Goal: Find specific page/section: Find specific page/section

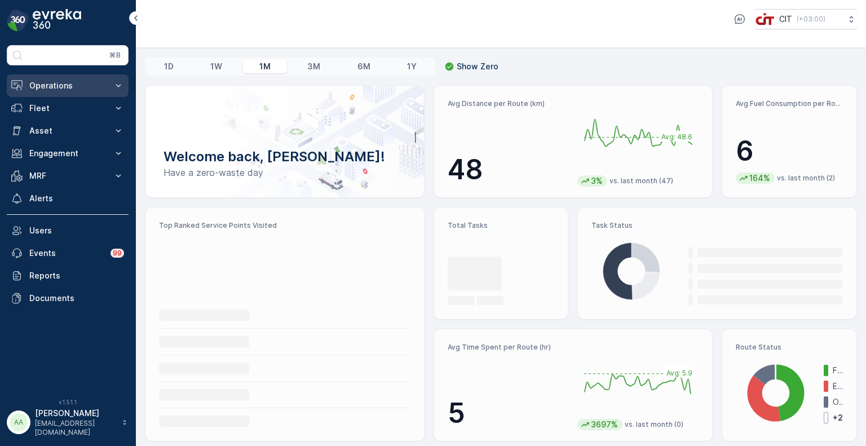
click at [77, 87] on p "Operations" at bounding box center [67, 85] width 77 height 11
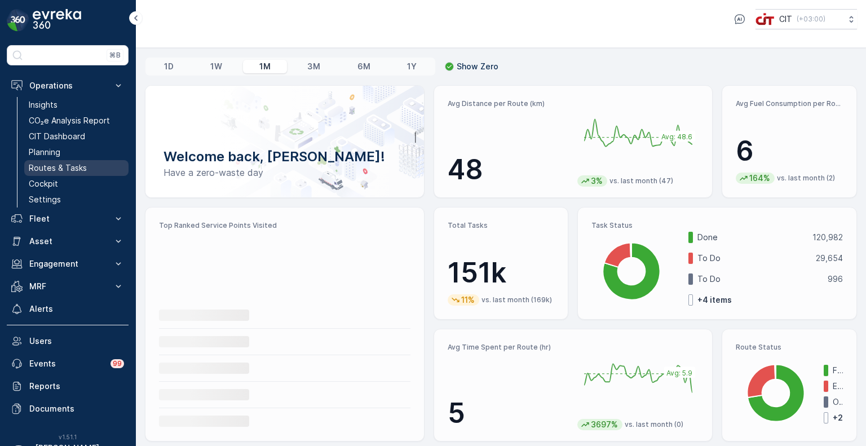
click at [47, 162] on p "Routes & Tasks" at bounding box center [58, 167] width 58 height 11
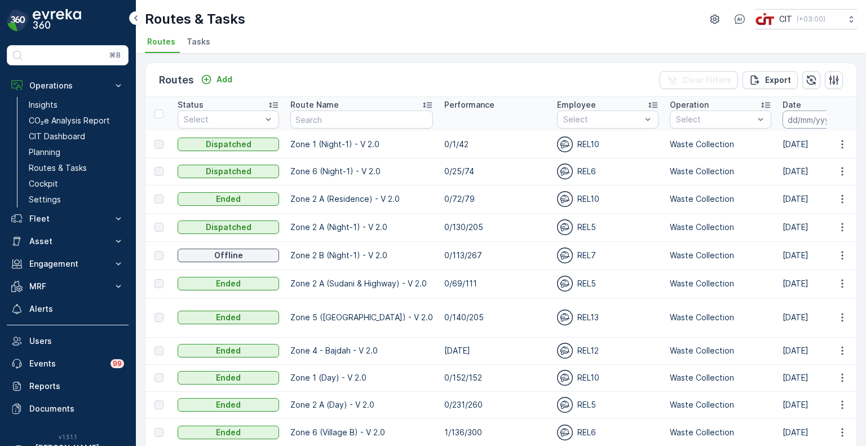
click at [810, 119] on input at bounding box center [821, 120] width 77 height 18
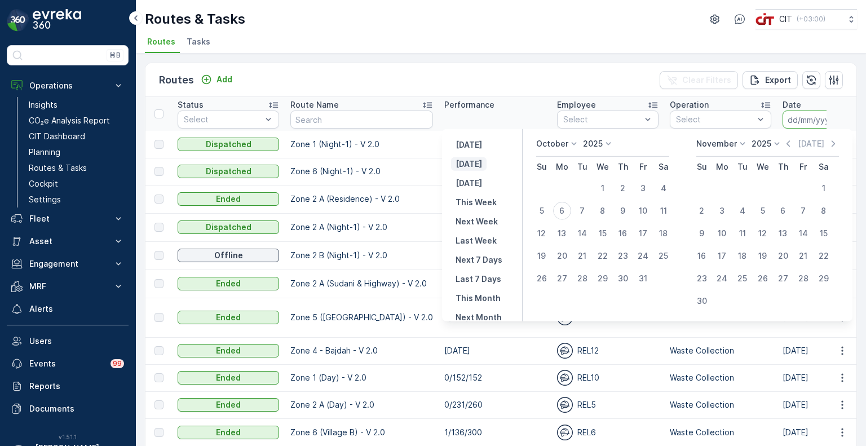
click at [474, 161] on p "[DATE]" at bounding box center [469, 164] width 27 height 11
type input "[DATE]"
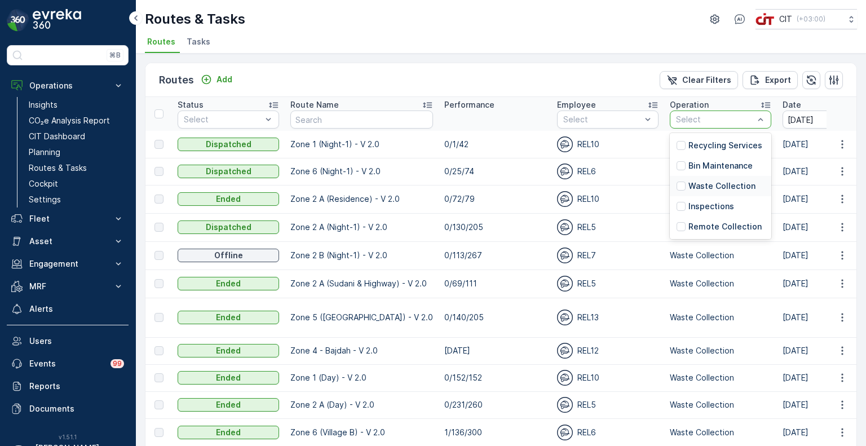
click at [689, 185] on p "Waste Collection" at bounding box center [722, 186] width 67 height 11
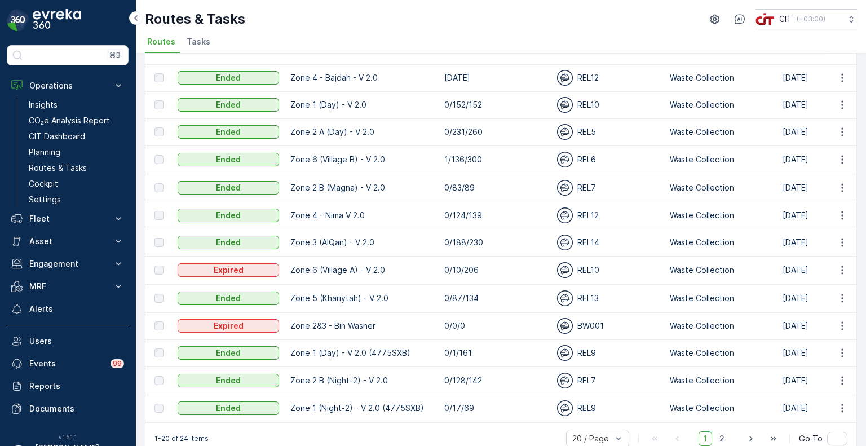
scroll to position [287, 0]
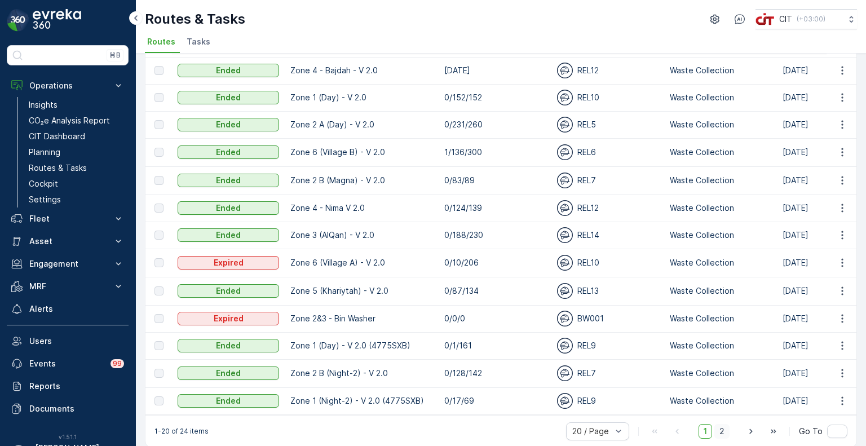
click at [718, 424] on span "2" at bounding box center [722, 431] width 15 height 15
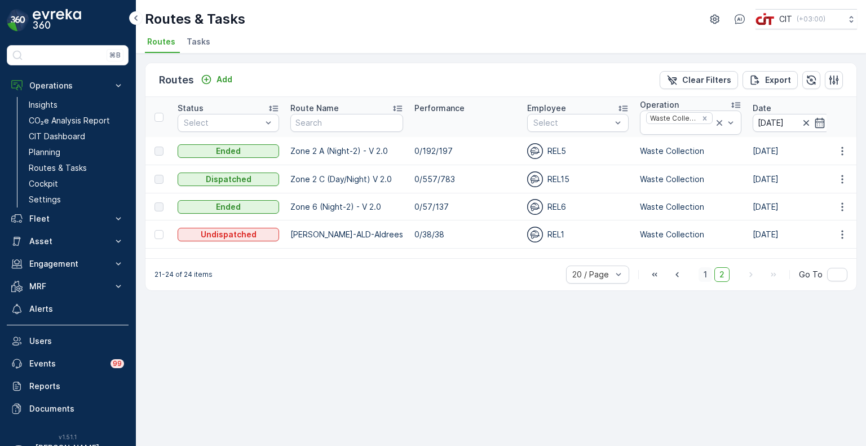
click at [711, 273] on span "1" at bounding box center [706, 274] width 14 height 15
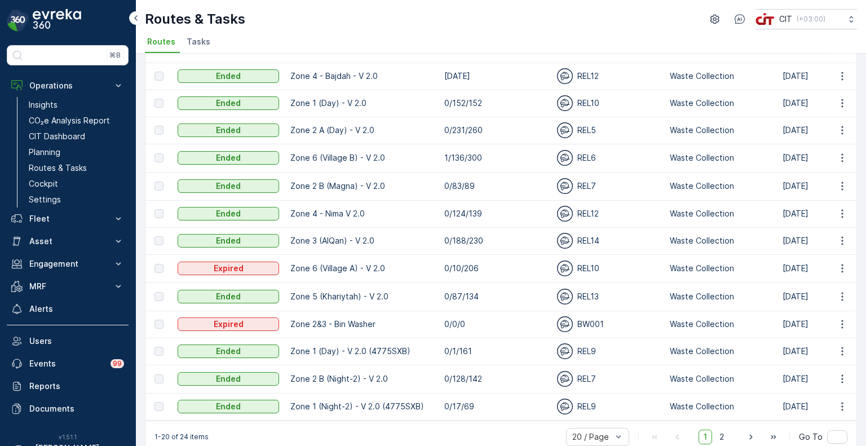
scroll to position [287, 0]
